Goal: Transaction & Acquisition: Book appointment/travel/reservation

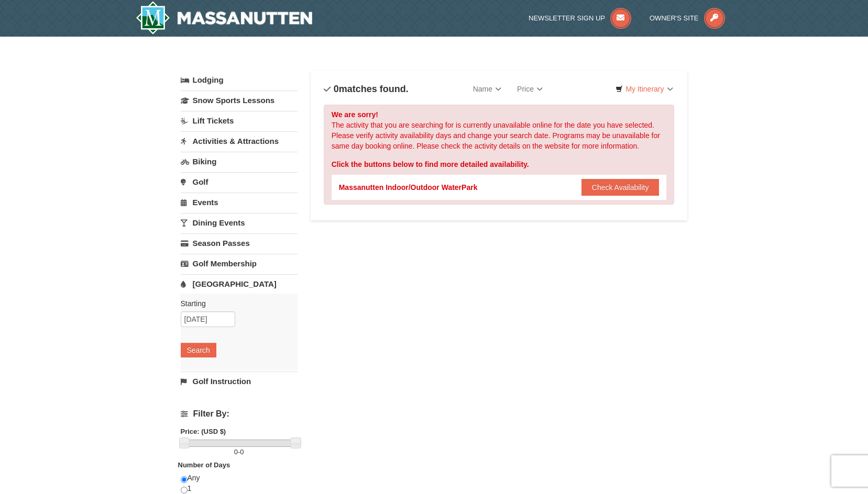
drag, startPoint x: 626, startPoint y: 191, endPoint x: 626, endPoint y: 198, distance: 7.3
click at [625, 191] on button "Check Availability" at bounding box center [620, 187] width 78 height 17
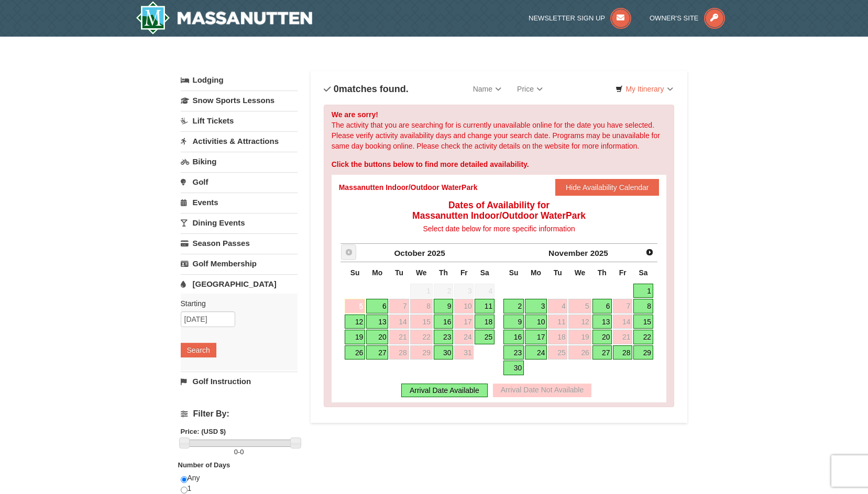
click at [349, 251] on span "Prev" at bounding box center [349, 252] width 8 height 8
click at [649, 252] on span "Next" at bounding box center [649, 252] width 8 height 8
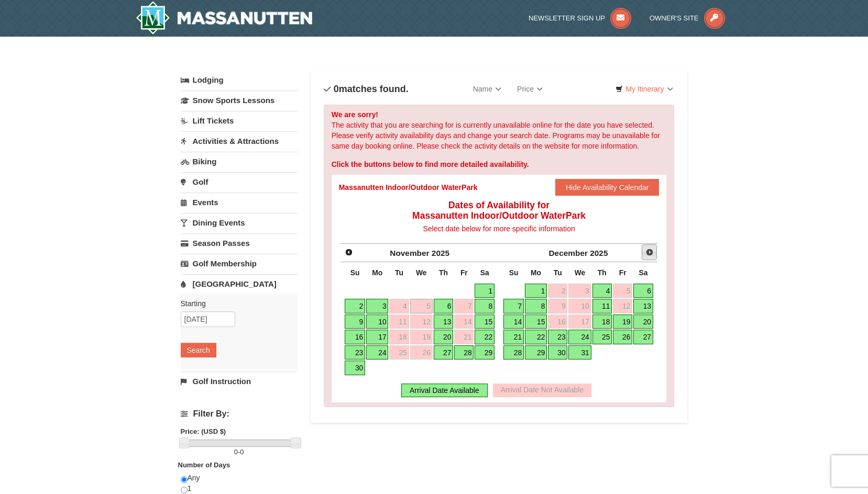
click at [648, 251] on span "Next" at bounding box center [649, 252] width 8 height 8
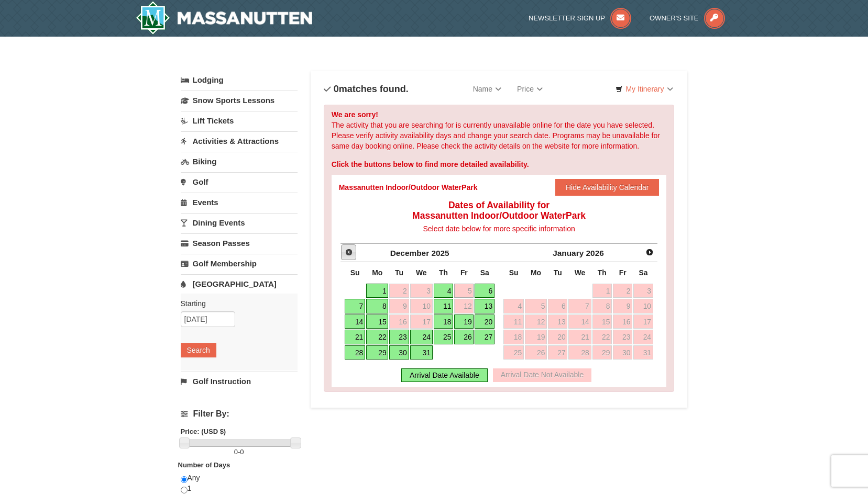
click at [349, 252] on span "Prev" at bounding box center [349, 252] width 8 height 8
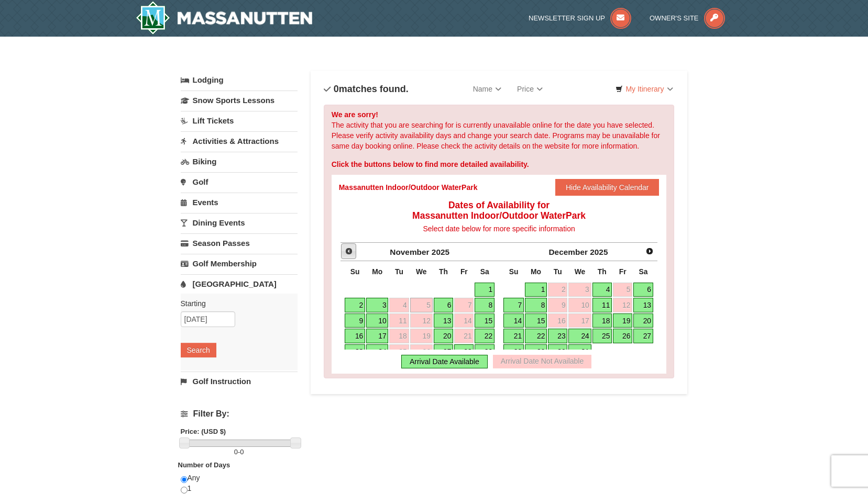
click at [350, 252] on span "Prev" at bounding box center [349, 251] width 8 height 8
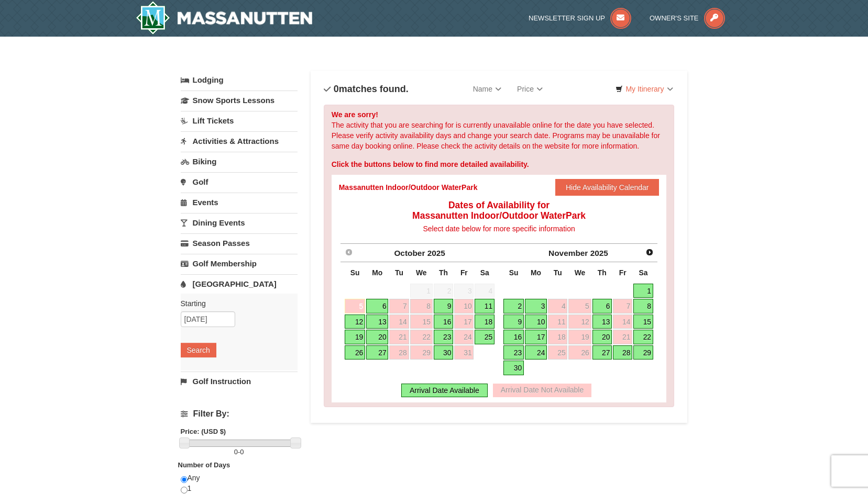
click at [444, 305] on link "9" at bounding box center [444, 306] width 20 height 15
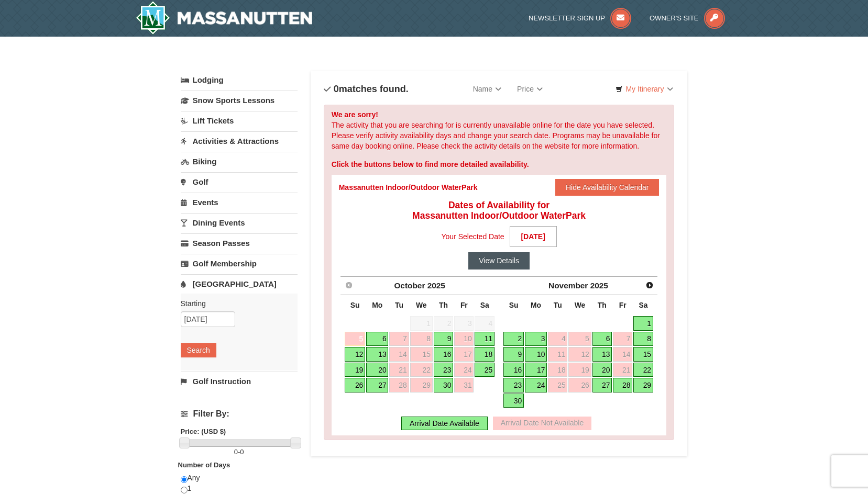
click at [507, 262] on button "View Details" at bounding box center [498, 260] width 61 height 17
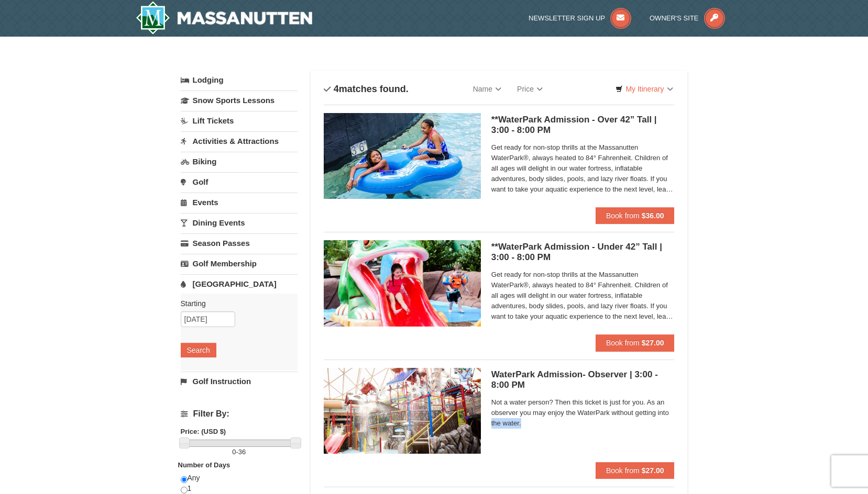
drag, startPoint x: 747, startPoint y: 406, endPoint x: 755, endPoint y: 433, distance: 27.7
click at [756, 435] on div "× Categories List Filter My Itinerary Questions? [PHONE_NUMBER] Lodging Arrival…" at bounding box center [434, 340] width 868 height 607
drag, startPoint x: 590, startPoint y: 376, endPoint x: 580, endPoint y: 402, distance: 28.5
click at [580, 402] on div "WaterPark Admission- Observer | 3:00 - 8:00 PM Massanutten Indoor/Outdoor Water…" at bounding box center [582, 415] width 183 height 94
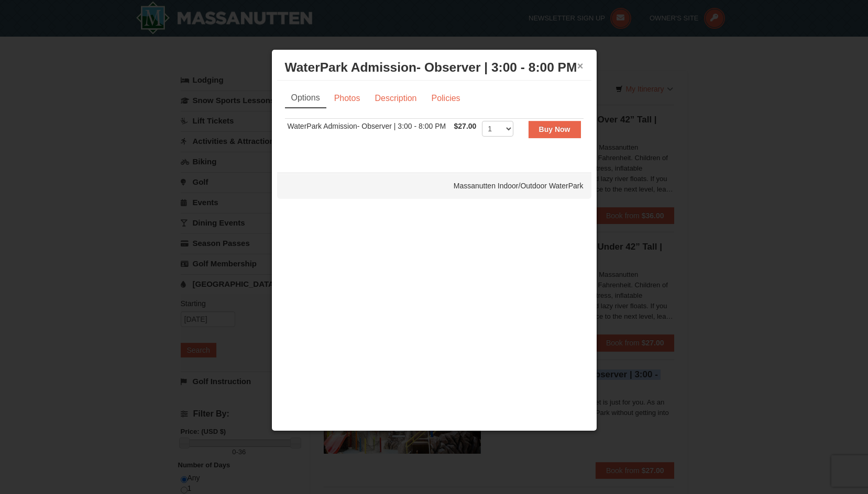
click at [580, 65] on button "×" at bounding box center [580, 66] width 6 height 10
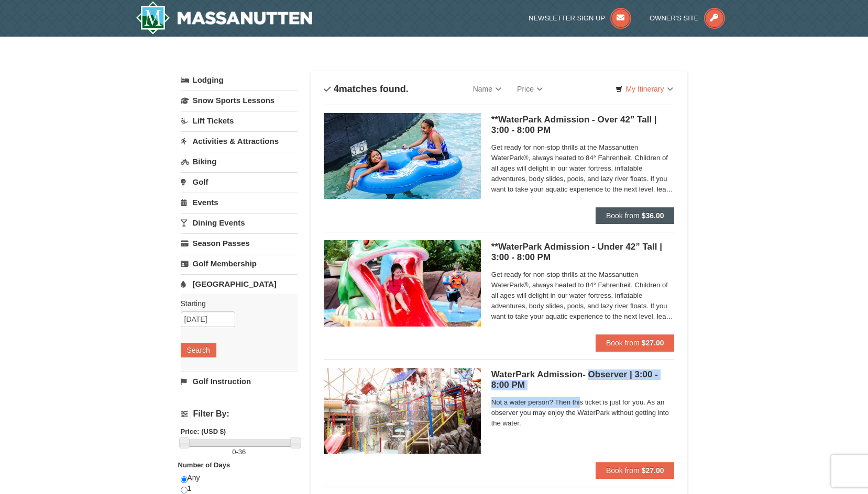
click at [620, 217] on span "Book from" at bounding box center [623, 216] width 34 height 8
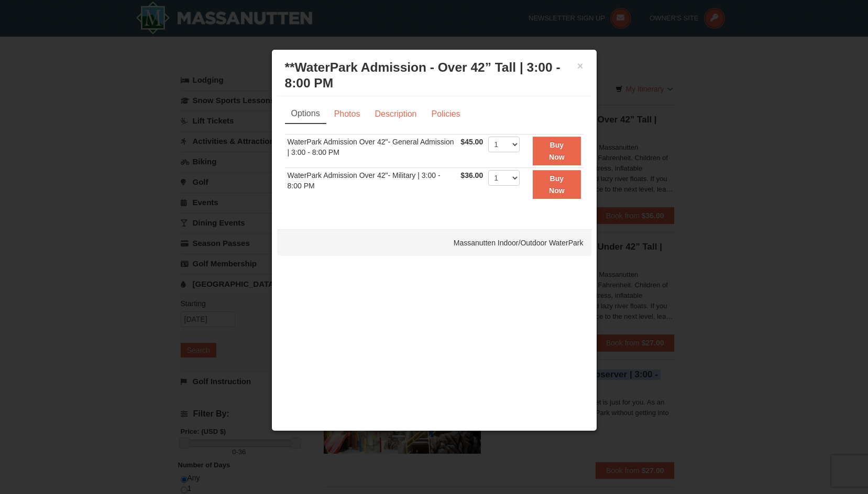
click at [579, 67] on button "×" at bounding box center [580, 66] width 6 height 10
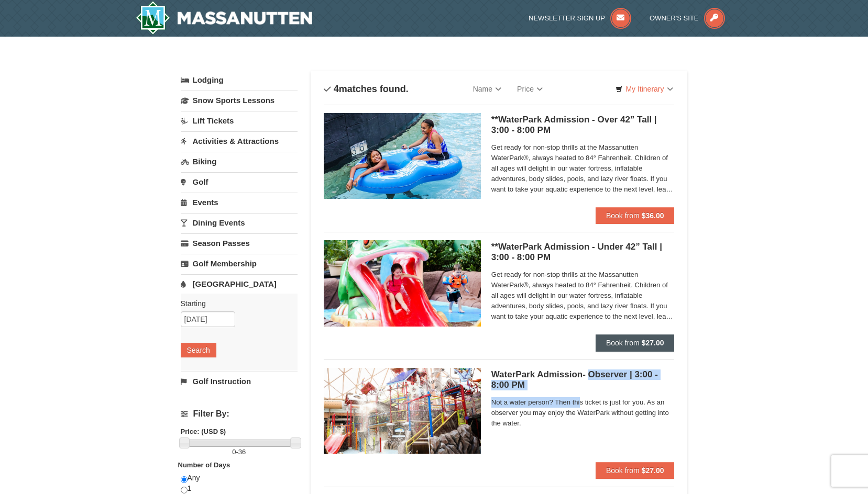
click at [644, 339] on strong "$27.00" at bounding box center [653, 343] width 23 height 8
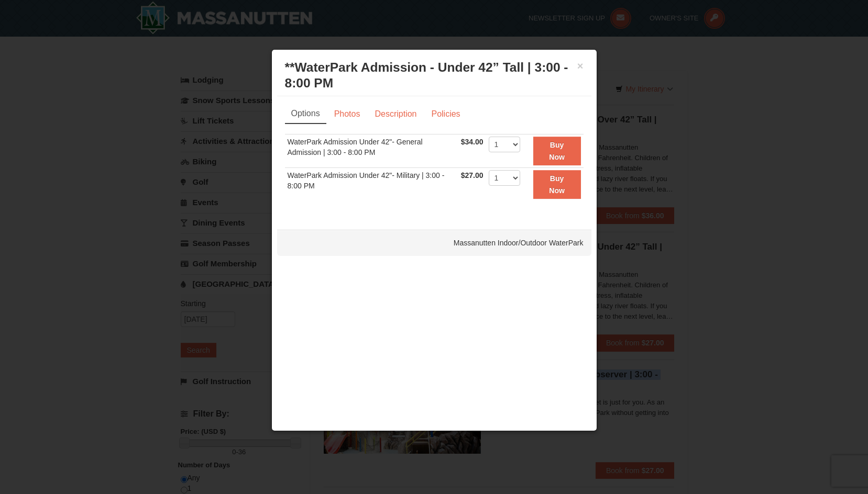
click at [580, 68] on button "×" at bounding box center [580, 66] width 6 height 10
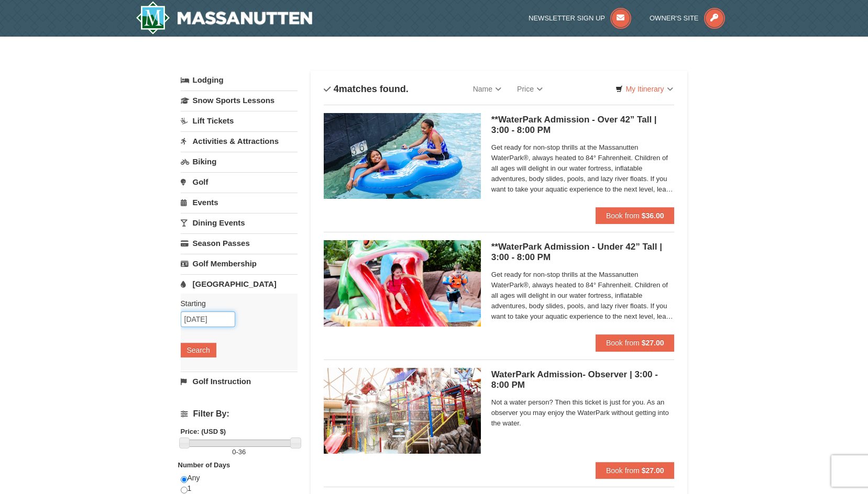
click at [209, 318] on input "[DATE]" at bounding box center [208, 320] width 54 height 16
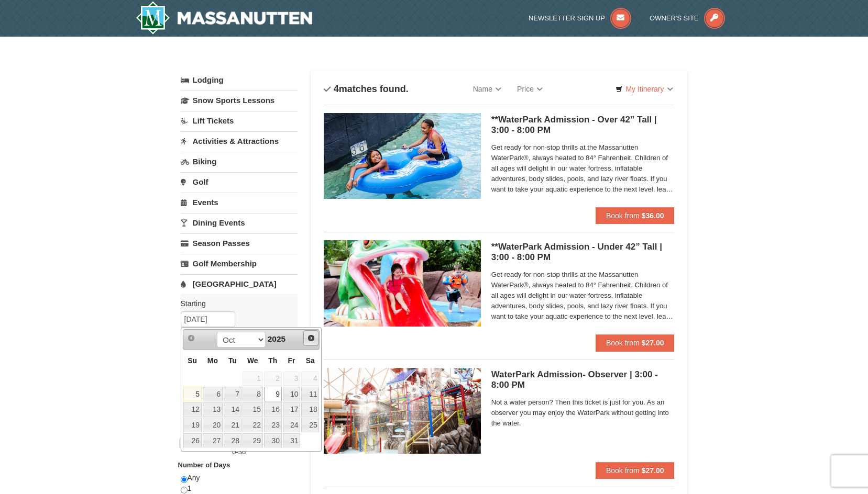
click at [310, 337] on span "Next" at bounding box center [311, 338] width 8 height 8
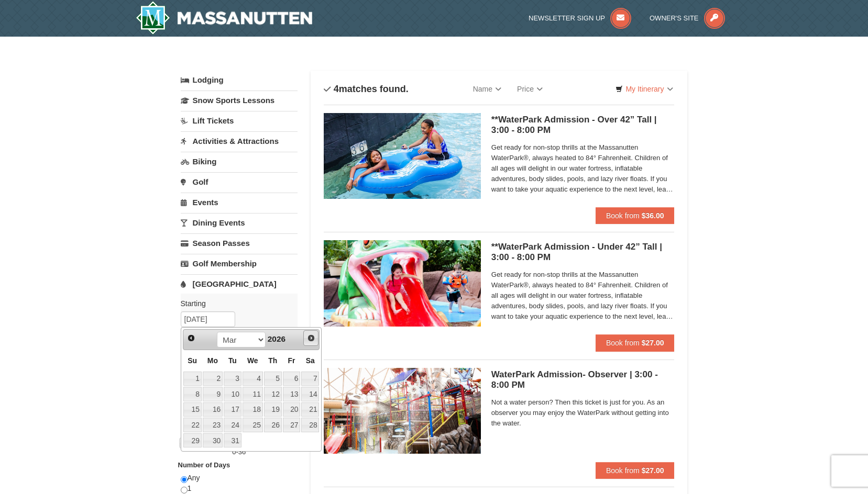
click at [310, 337] on span "Next" at bounding box center [311, 338] width 8 height 8
click at [232, 408] on link "14" at bounding box center [233, 410] width 18 height 15
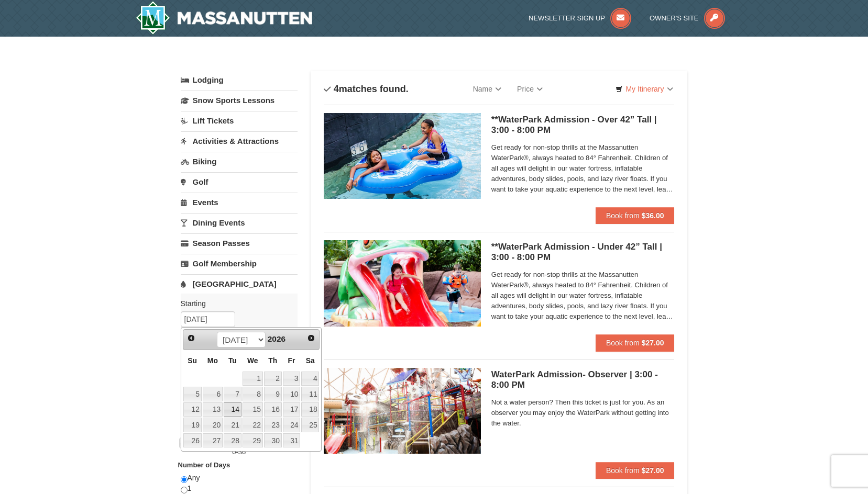
type input "[DATE]"
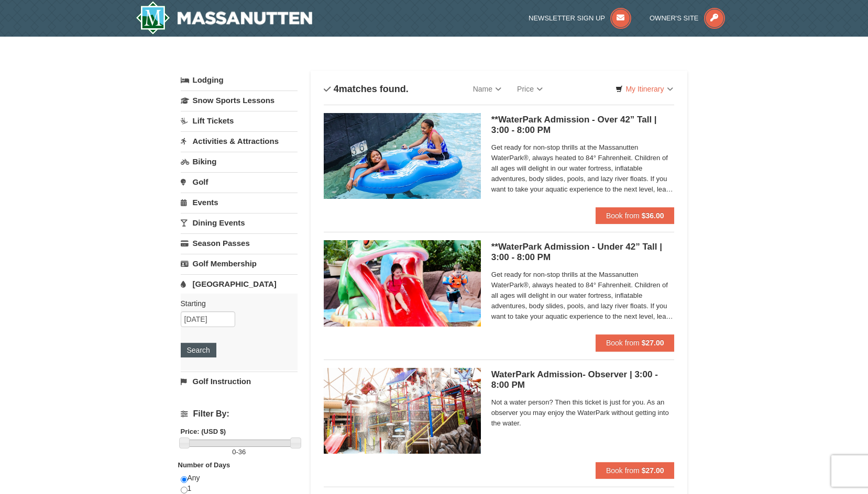
click at [206, 353] on button "Search" at bounding box center [199, 350] width 36 height 15
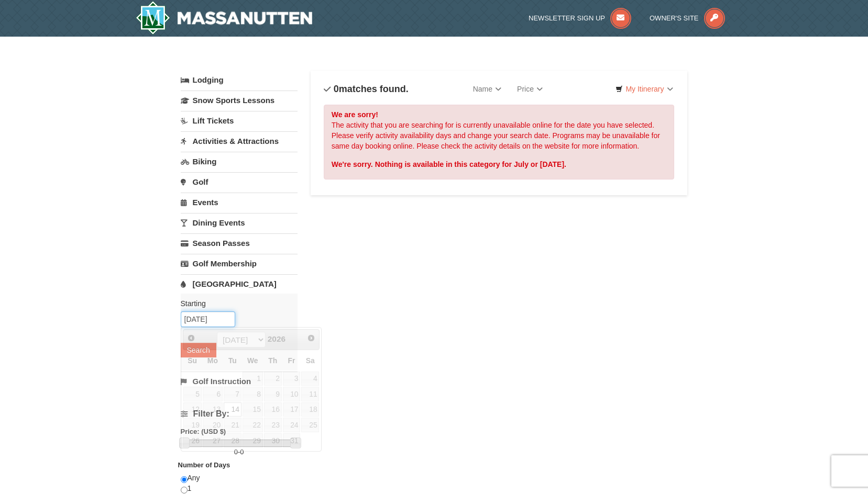
click at [215, 322] on input "[DATE]" at bounding box center [208, 320] width 54 height 16
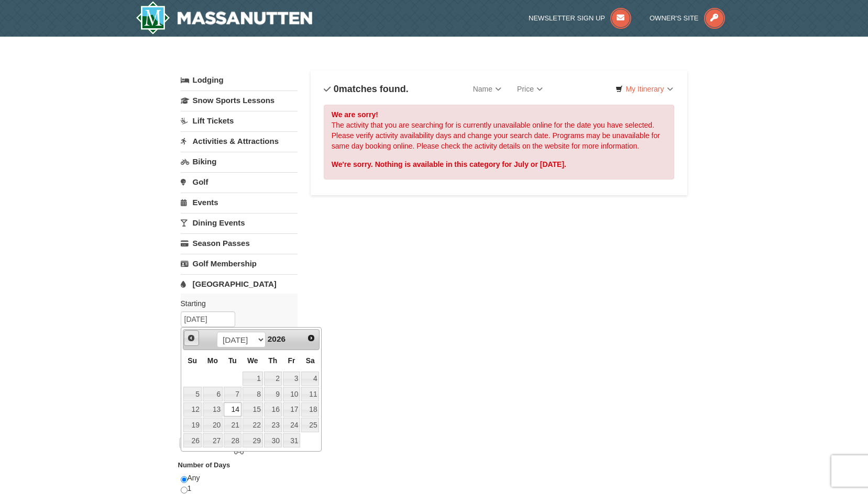
click at [191, 337] on span "Prev" at bounding box center [191, 338] width 8 height 8
drag, startPoint x: 215, startPoint y: 406, endPoint x: 221, endPoint y: 403, distance: 6.6
click at [216, 405] on link "15" at bounding box center [213, 410] width 20 height 15
type input "06/15/2026"
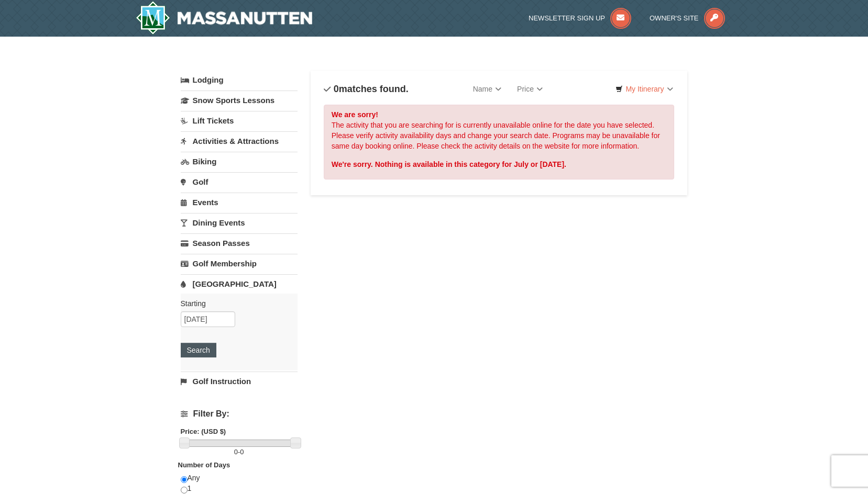
click at [207, 353] on button "Search" at bounding box center [199, 350] width 36 height 15
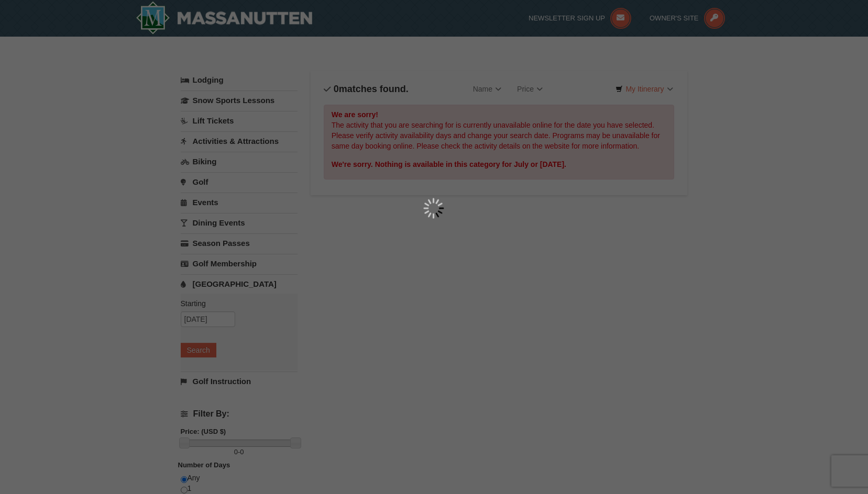
click at [213, 320] on div at bounding box center [434, 247] width 868 height 494
click at [207, 349] on div at bounding box center [434, 247] width 868 height 494
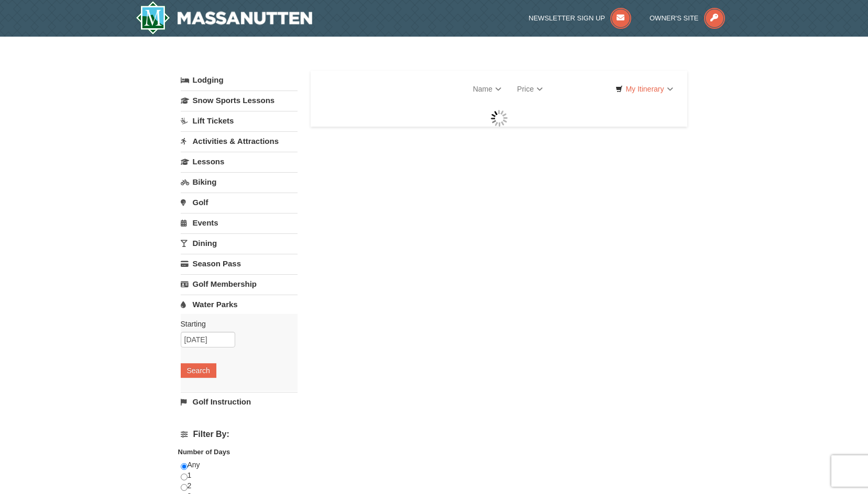
select select "10"
